Goal: Task Accomplishment & Management: Manage account settings

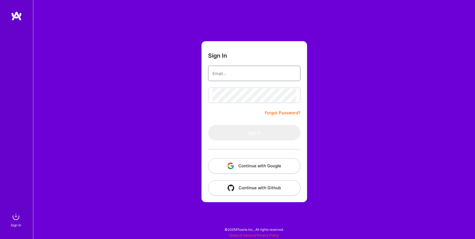
click at [231, 73] on input "email" at bounding box center [255, 74] width 84 height 14
type input "almin.milanovic@gmail.com"
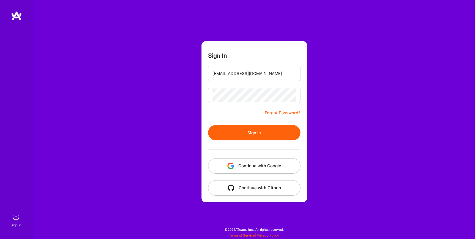
click at [265, 132] on button "Sign In" at bounding box center [254, 132] width 92 height 15
click at [286, 113] on link "Forgot Password?" at bounding box center [283, 113] width 36 height 7
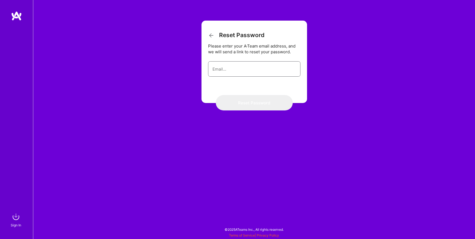
click at [238, 74] on input "email" at bounding box center [255, 69] width 84 height 14
type input "almin.milanovic@gmail.com"
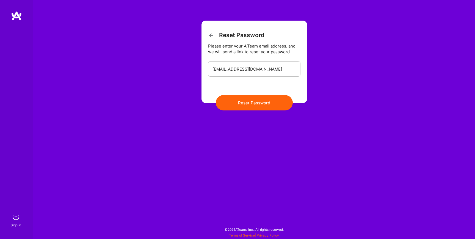
click at [248, 101] on button "Reset Password" at bounding box center [254, 102] width 77 height 15
click at [255, 103] on button "Reset Password" at bounding box center [254, 102] width 77 height 15
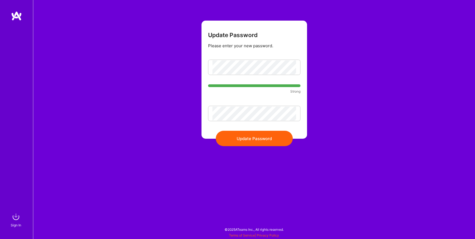
click at [264, 138] on button "Update Password" at bounding box center [254, 138] width 77 height 15
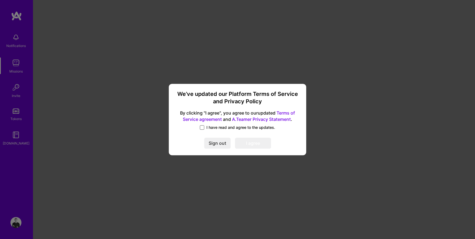
click at [203, 127] on span at bounding box center [202, 127] width 4 height 4
click at [0, 0] on input "I have read and agree to the updates." at bounding box center [0, 0] width 0 height 0
click at [252, 144] on button "I agree" at bounding box center [253, 143] width 36 height 11
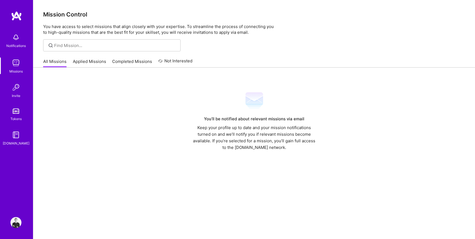
click at [91, 61] on link "Applied Missions" at bounding box center [89, 63] width 33 height 9
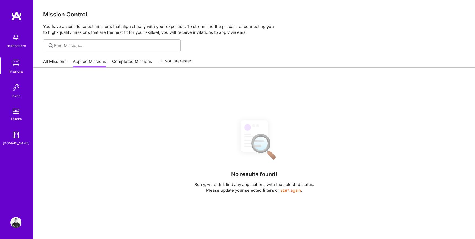
click at [143, 60] on link "Completed Missions" at bounding box center [132, 63] width 40 height 9
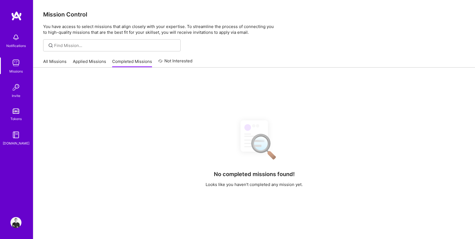
click at [177, 60] on link "Not Interested" at bounding box center [175, 63] width 34 height 10
click at [55, 64] on link "All Missions" at bounding box center [54, 63] width 23 height 9
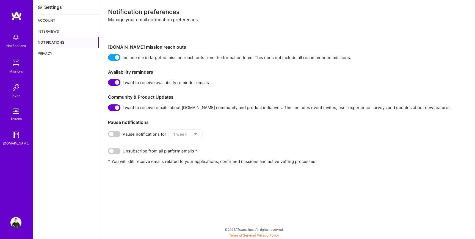
click at [57, 29] on div "Interviews" at bounding box center [66, 31] width 66 height 11
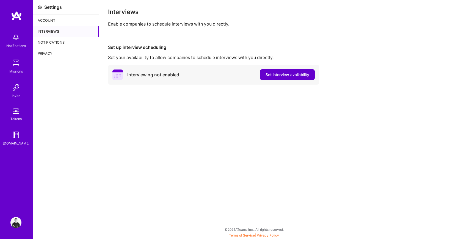
click at [286, 76] on span "Set interview availability" at bounding box center [288, 75] width 44 height 6
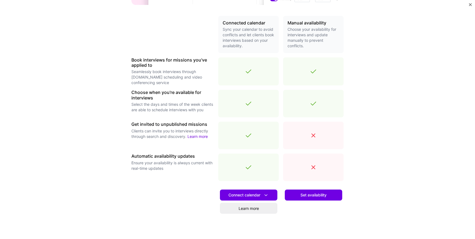
scroll to position [117, 0]
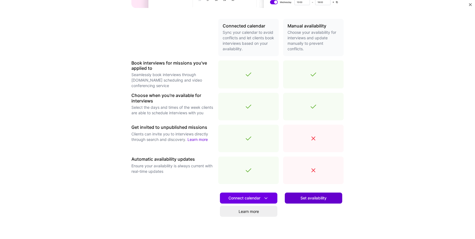
click at [313, 200] on span "Set availability" at bounding box center [314, 199] width 26 height 6
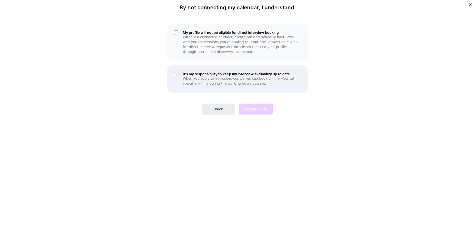
click at [174, 73] on div "It's my responsibility to keep my interview availability up to date When you ap…" at bounding box center [238, 78] width 140 height 27
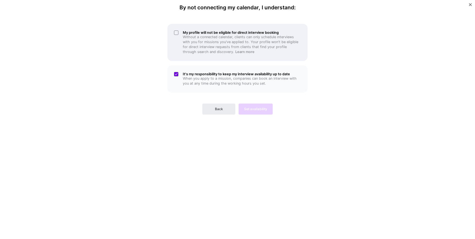
click at [177, 32] on div "My profile will not be eligible for direct interview booking Without a connecte…" at bounding box center [238, 42] width 140 height 37
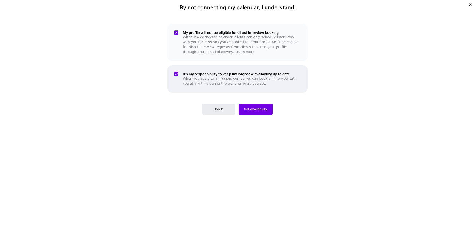
click at [176, 75] on div "It's my responsibility to keep my interview availability up to date When you ap…" at bounding box center [238, 78] width 140 height 27
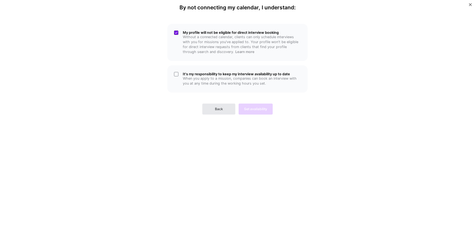
click at [217, 111] on span "Back" at bounding box center [219, 109] width 8 height 5
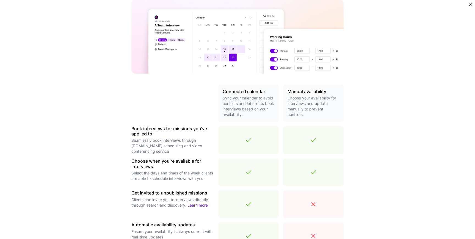
scroll to position [146, 0]
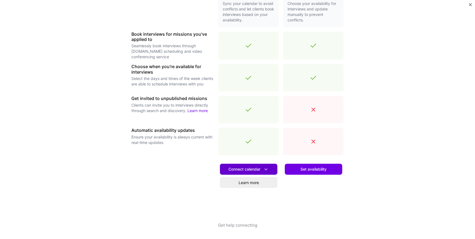
click at [253, 169] on span "Connect calendar" at bounding box center [249, 170] width 40 height 6
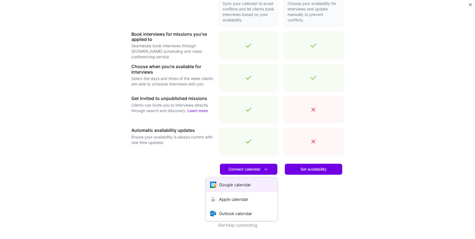
click at [253, 186] on button "Google calendar" at bounding box center [242, 185] width 72 height 15
